Goal: Register for event/course

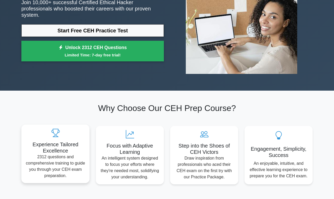
scroll to position [73, 0]
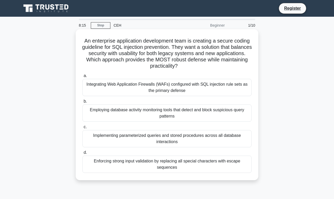
click at [151, 86] on div "Integrating Web Application Firewalls (WAFs) configured with SQL injection rule…" at bounding box center [166, 87] width 169 height 17
click at [82, 78] on input "a. Integrating Web Application Firewalls (WAFs) configured with SQL injection r…" at bounding box center [82, 75] width 0 height 3
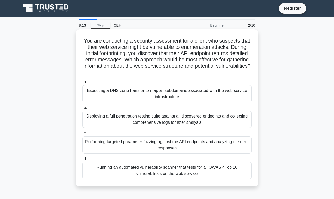
click at [149, 91] on div "Executing a DNS zone transfer to map all subdomains associated with the web ser…" at bounding box center [166, 93] width 169 height 17
click at [82, 84] on input "a. Executing a DNS zone transfer to map all subdomains associated with the web …" at bounding box center [82, 81] width 0 height 3
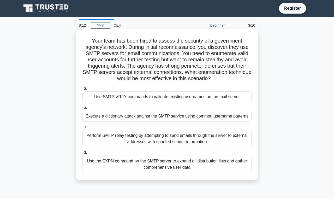
click at [147, 94] on div "Use SMTP VRFY commands to validate existing usernames on the mail server" at bounding box center [166, 96] width 169 height 11
click at [82, 90] on input "a. Use SMTP VRFY commands to validate existing usernames on the mail server" at bounding box center [82, 88] width 0 height 3
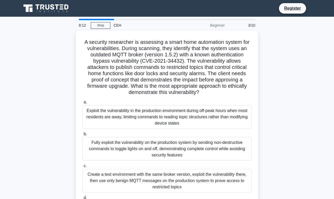
click at [147, 94] on h5 "A security researcher is assessing a smart home automation system for vulnerabi…" at bounding box center [167, 67] width 170 height 57
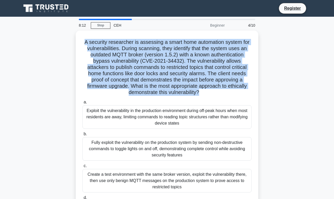
click at [147, 94] on h5 "A security researcher is assessing a smart home automation system for vulnerabi…" at bounding box center [167, 67] width 170 height 57
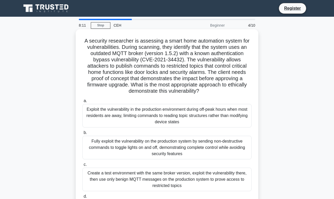
click at [144, 109] on div "Exploit the vulnerability in the production environment during off-peak hours w…" at bounding box center [166, 115] width 169 height 23
click at [82, 103] on input "a. Exploit the vulnerability in the production environment during off-peak hour…" at bounding box center [82, 100] width 0 height 3
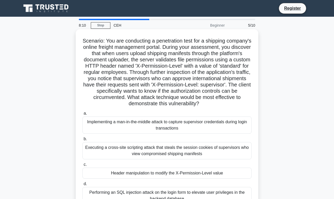
click at [140, 150] on div "Executing a cross-site scripting attack that steals the session cookies of supe…" at bounding box center [166, 150] width 169 height 17
click at [82, 141] on input "b. Executing a cross-site scripting attack that steals the session cookies of s…" at bounding box center [82, 138] width 0 height 3
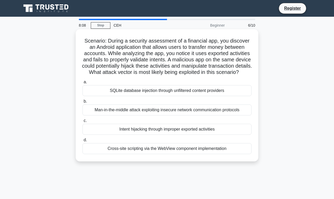
click at [186, 135] on div "Intent hijacking through improper exported activities" at bounding box center [166, 129] width 169 height 11
click at [82, 122] on input "c. Intent hijacking through improper exported activities" at bounding box center [82, 120] width 0 height 3
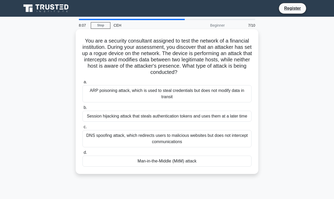
click at [193, 124] on label "c. DNS spoofing attack, which redirects users to malicious websites but does no…" at bounding box center [166, 135] width 169 height 23
click at [82, 125] on input "c. DNS spoofing attack, which redirects users to malicious websites but does no…" at bounding box center [82, 126] width 0 height 3
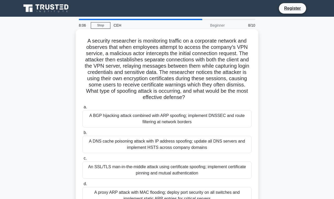
click at [175, 138] on div "A DNS cache poisoning attack with IP address spoofing; update all DNS servers a…" at bounding box center [166, 144] width 169 height 17
click at [82, 134] on input "b. A DNS cache poisoning attack with IP address spoofing; update all DNS server…" at bounding box center [82, 132] width 0 height 3
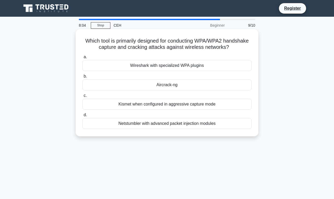
click at [189, 124] on div "Netstumbler with advanced packet injection modules" at bounding box center [166, 123] width 169 height 11
click at [82, 117] on input "d. Netstumbler with advanced packet injection modules" at bounding box center [82, 114] width 0 height 3
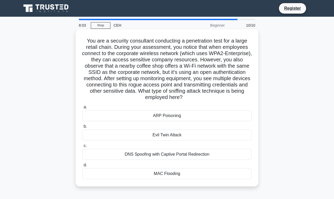
click at [188, 114] on div "ARP Poisoning" at bounding box center [166, 115] width 169 height 11
click at [82, 109] on input "a. ARP Poisoning" at bounding box center [82, 106] width 0 height 3
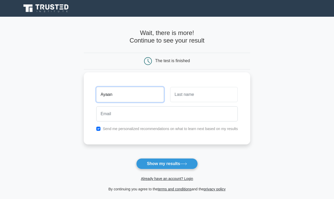
type input "Ayaan"
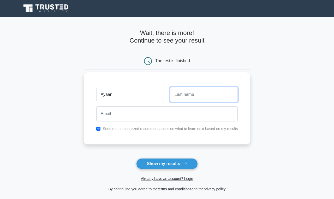
click at [177, 96] on input "text" at bounding box center [204, 94] width 68 height 15
type input "khan"
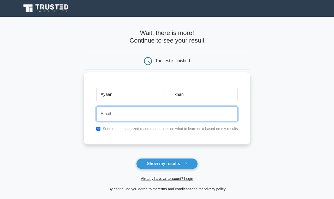
click at [160, 113] on input "email" at bounding box center [167, 113] width 142 height 15
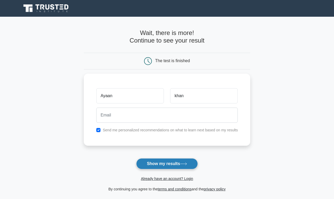
click at [157, 165] on button "Show my results" at bounding box center [167, 163] width 62 height 11
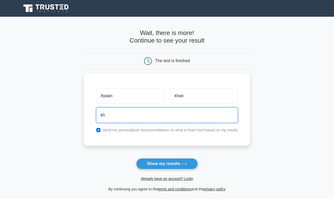
type input "k"
type input "ayaankkhaan07@email.com"
click at [167, 163] on button "Show my results" at bounding box center [167, 163] width 62 height 11
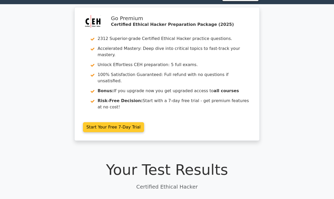
scroll to position [16, 0]
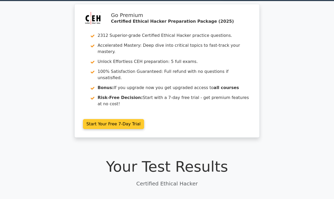
click at [113, 119] on link "Start Your Free 7-Day Trial" at bounding box center [113, 124] width 61 height 10
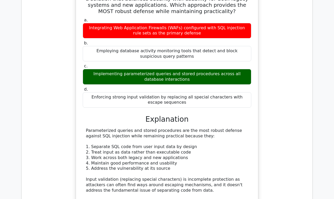
scroll to position [512, 0]
